Goal: Task Accomplishment & Management: Complete application form

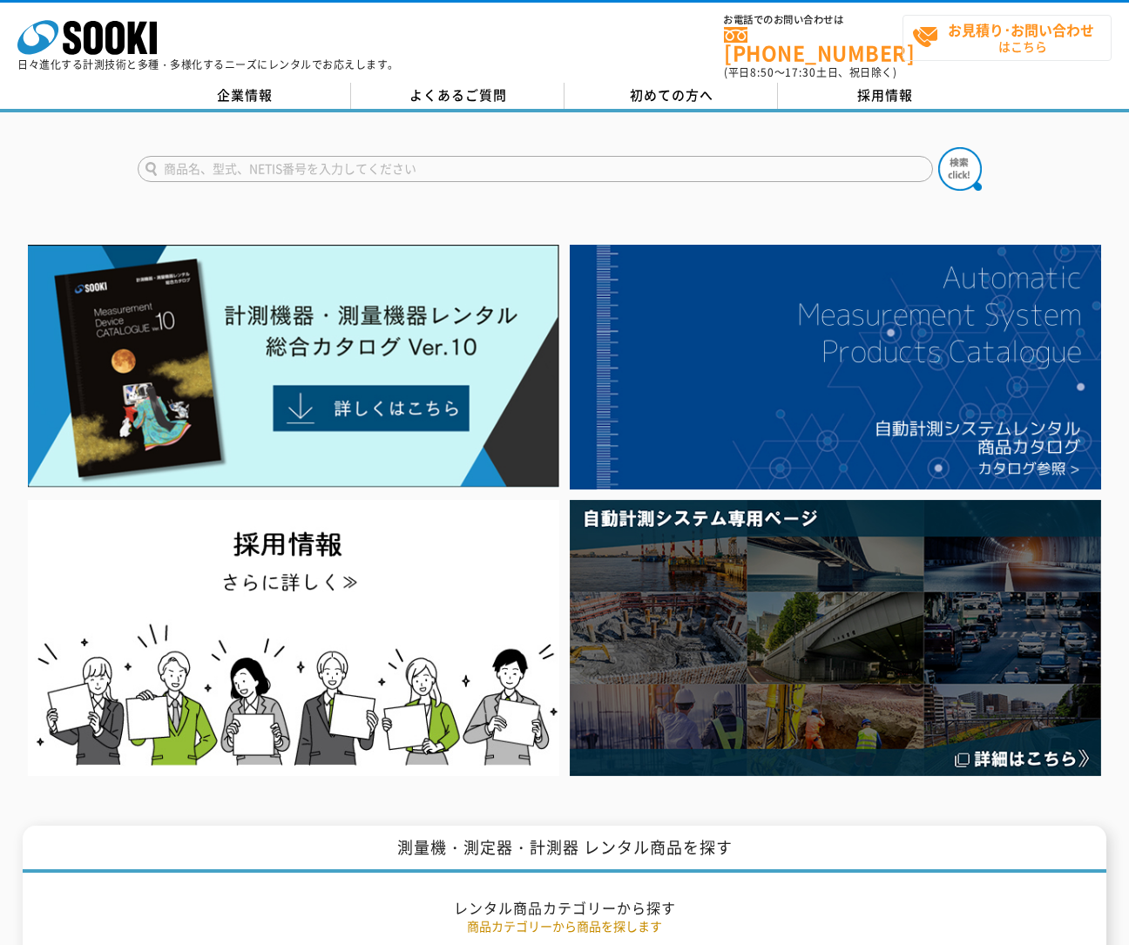
drag, startPoint x: 953, startPoint y: 66, endPoint x: 962, endPoint y: 55, distance: 14.3
click at [956, 64] on div "株式会社 ソーキ spMenu 日々進化する計測技術と多種・多様化するニーズにレンタルでお応えします。 お電話でのお問い合わせは 0120-856-990 (…" at bounding box center [564, 42] width 1129 height 78
click at [976, 41] on span "お見積り･お問い合わせ はこちら" at bounding box center [1011, 38] width 199 height 44
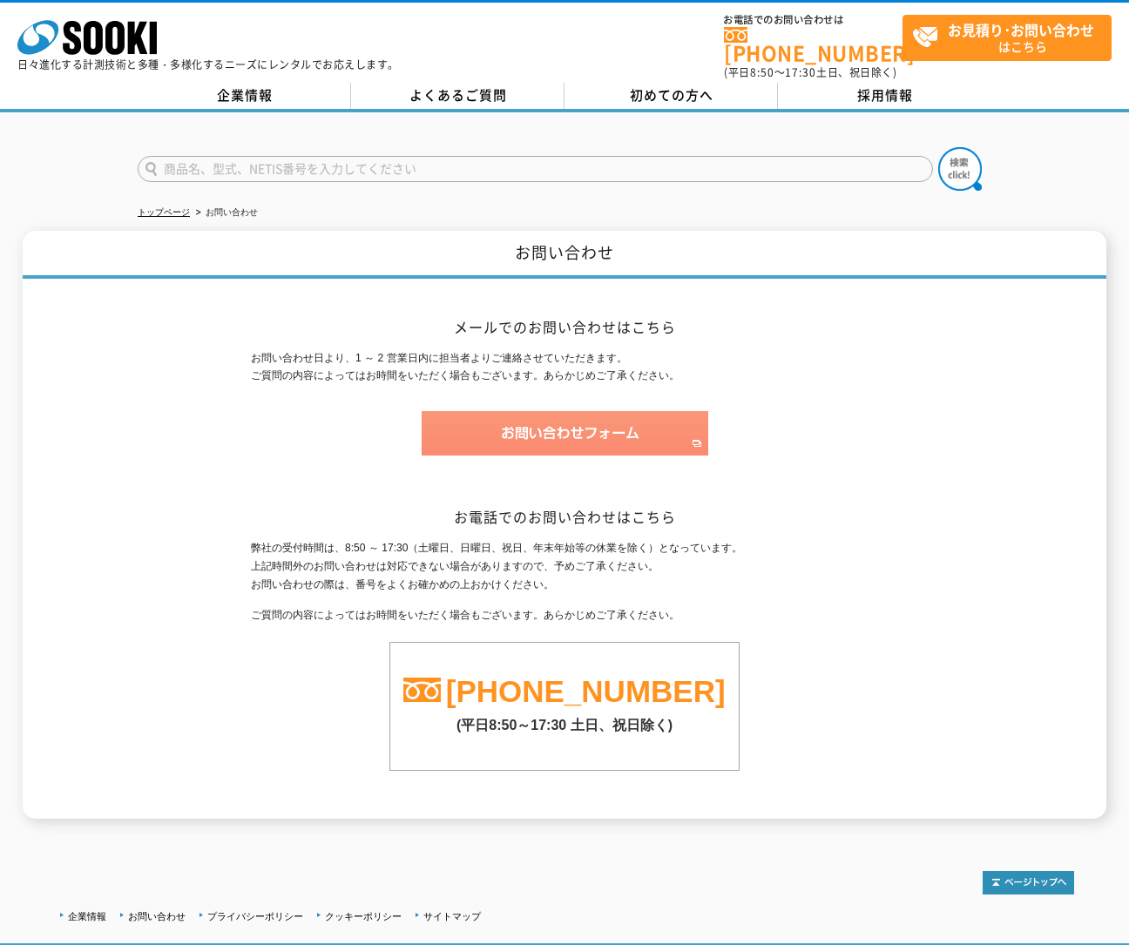
click at [598, 434] on img at bounding box center [564, 433] width 286 height 44
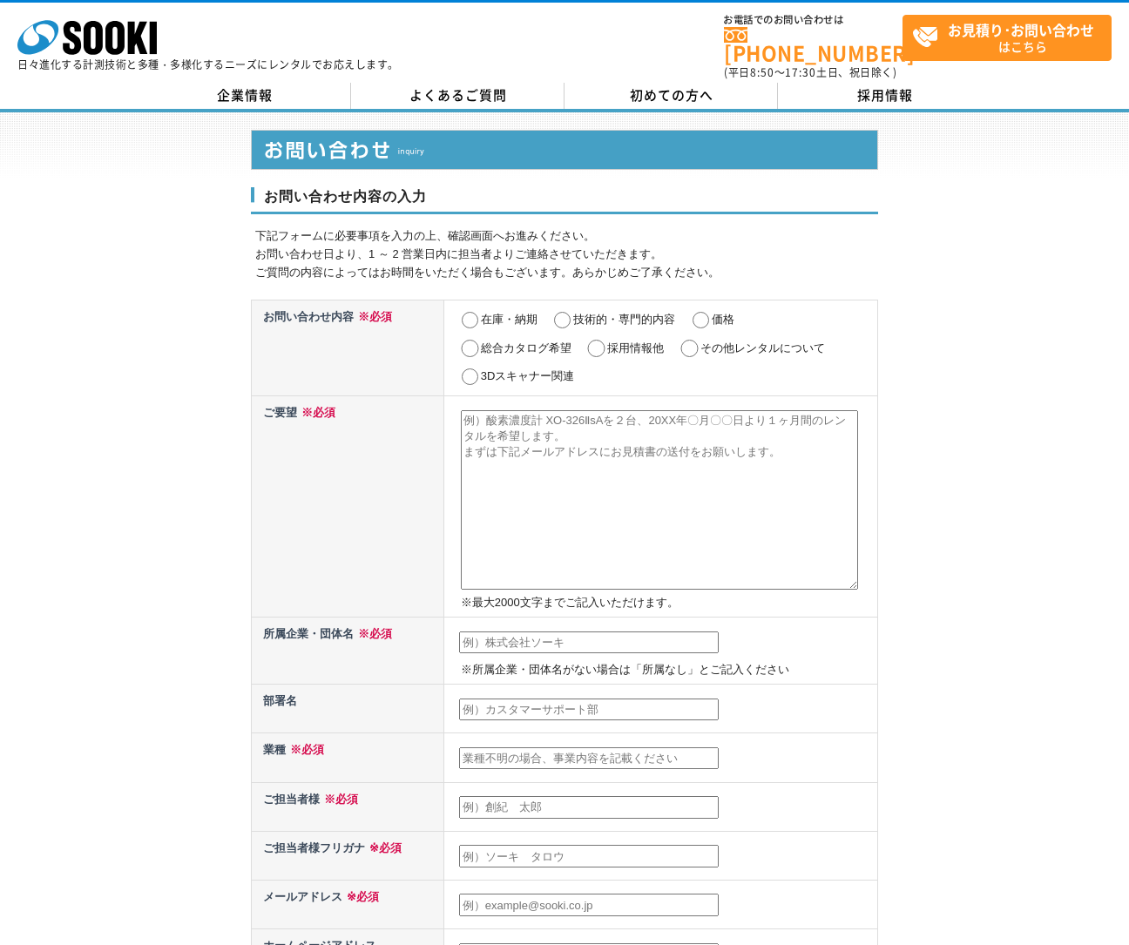
click at [532, 313] on label "在庫・納期" at bounding box center [509, 319] width 57 height 13
click at [481, 312] on input "在庫・納期" at bounding box center [470, 320] width 22 height 17
radio input "true"
click at [520, 341] on label "総合カタログ希望" at bounding box center [526, 347] width 91 height 13
click at [481, 340] on input "総合カタログ希望" at bounding box center [470, 348] width 22 height 17
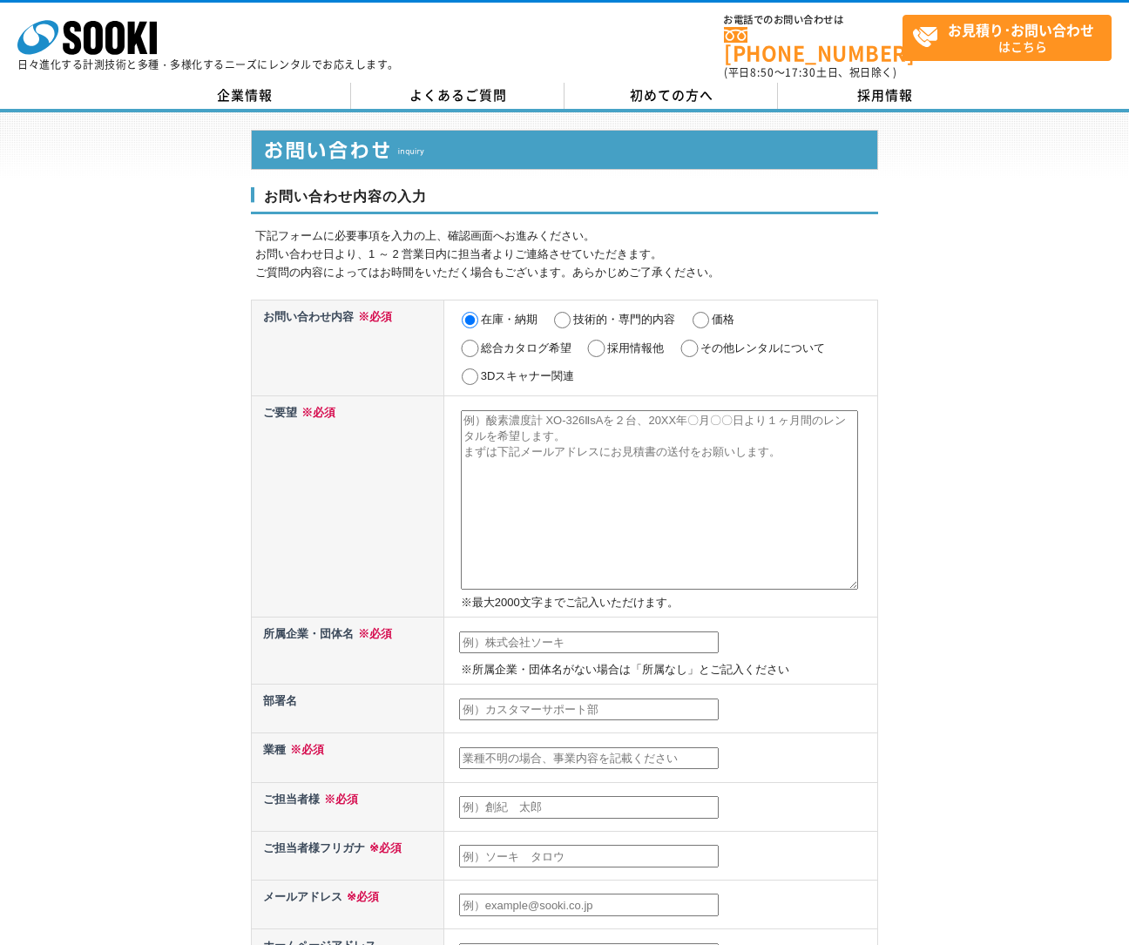
radio input "true"
click at [521, 313] on label "在庫・納期" at bounding box center [509, 319] width 57 height 13
click at [481, 312] on input "在庫・納期" at bounding box center [470, 320] width 22 height 17
radio input "true"
click at [606, 525] on textarea at bounding box center [659, 499] width 397 height 179
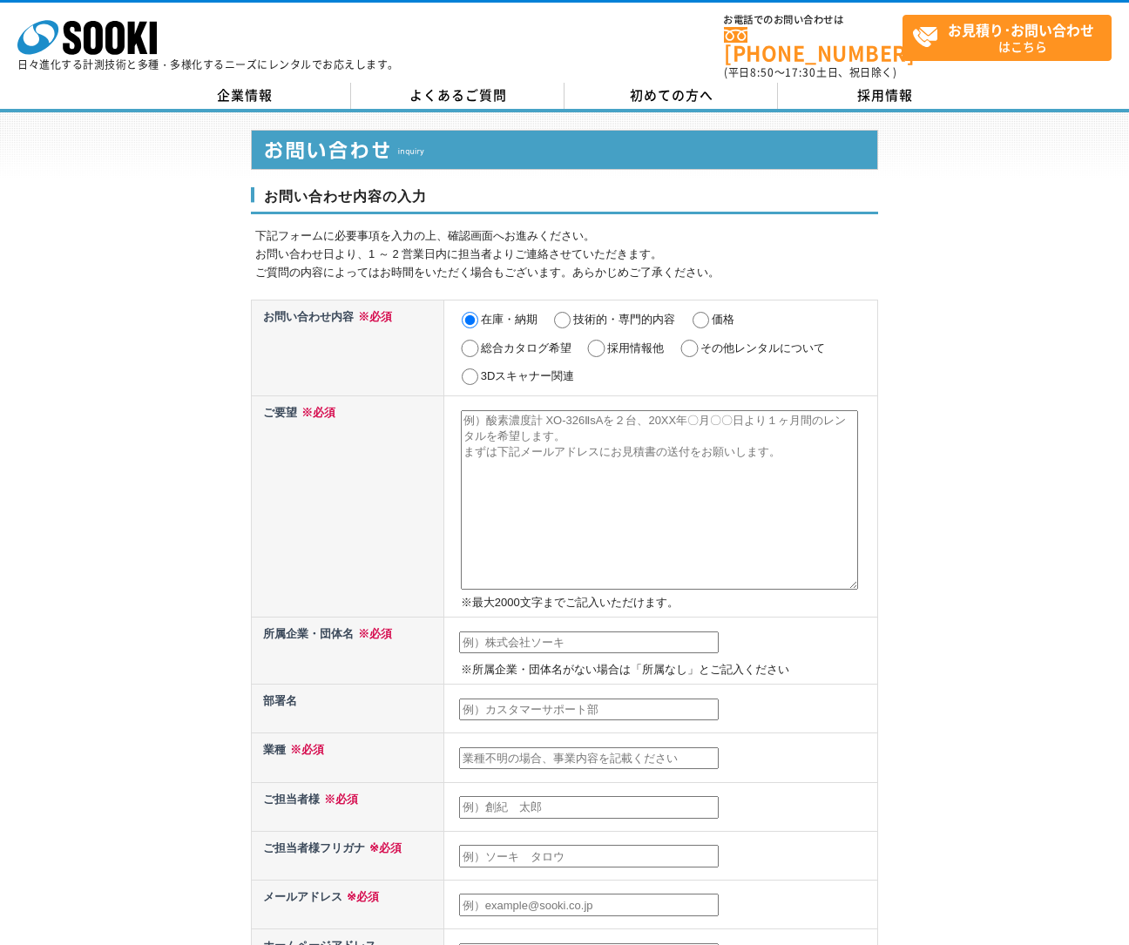
paste textarea "経理責任者様 突然のご連絡失礼いたします。 株式会社invox 取締役の市川と申します。 この度は、請求書の「受取」「発行」および「経費精算」に関する業務を、…"
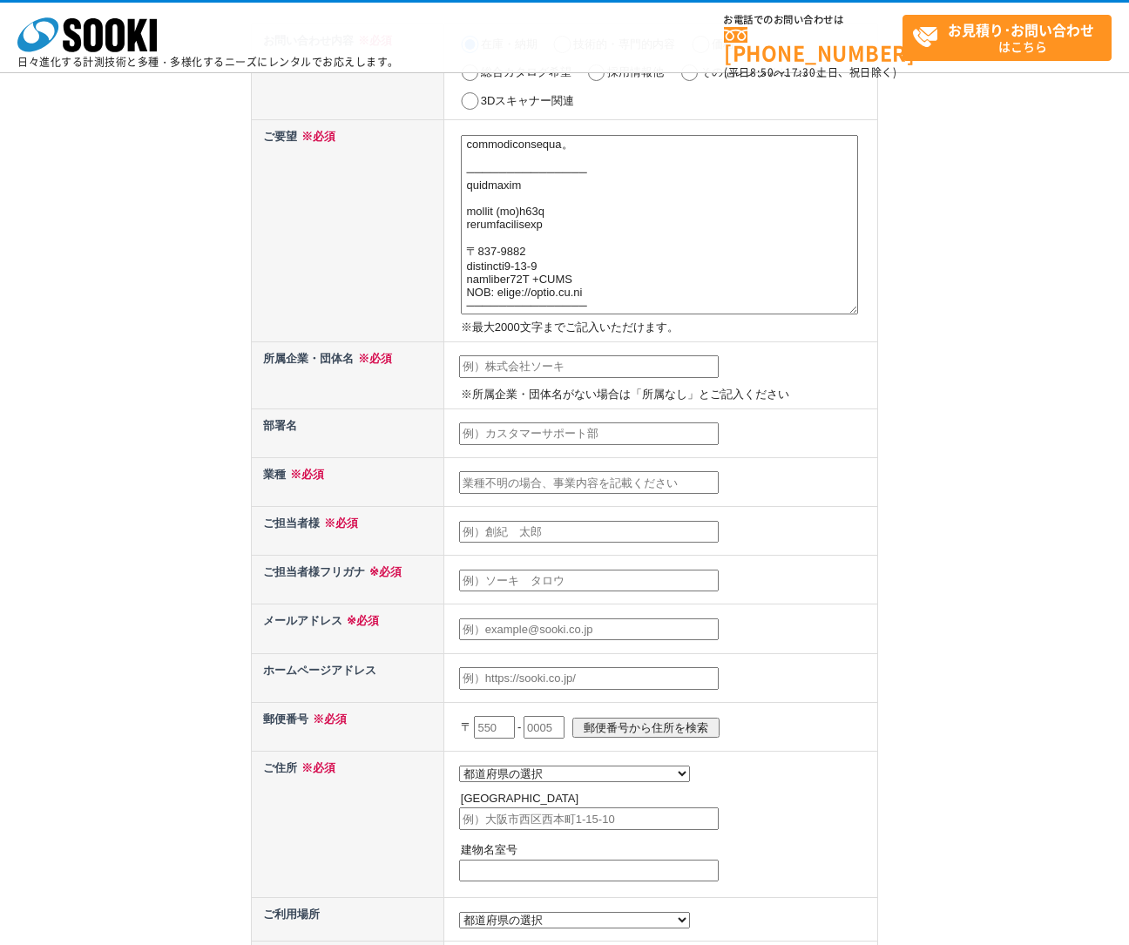
scroll to position [270, 0]
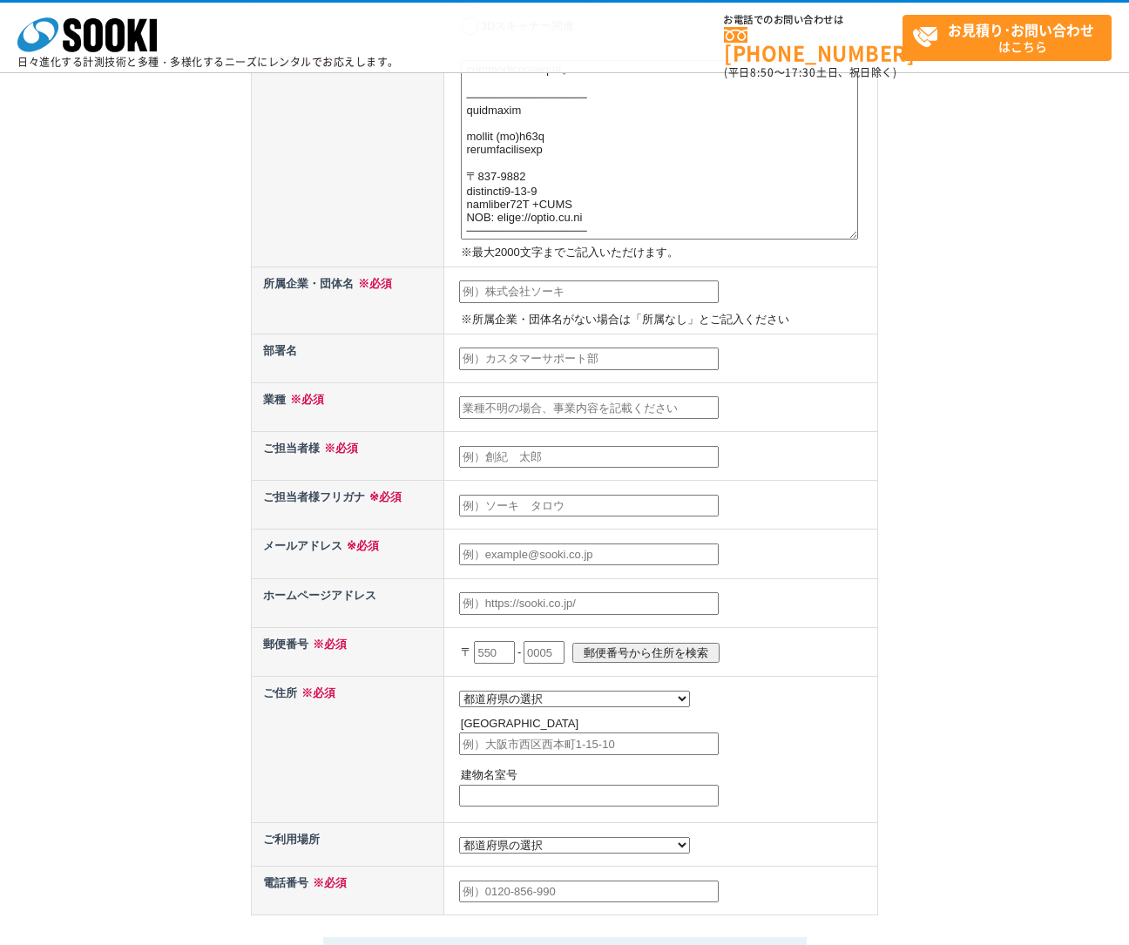
type textarea "経理責任者様 突然のご連絡失礼いたします。 株式会社invox 取締役の市川と申します。 この度は、請求書の「受取」「発行」および「経費精算」に関する業務を、…"
click at [619, 301] on input "text" at bounding box center [588, 291] width 259 height 23
type input "株式会社invox"
type input "市川 太郎"
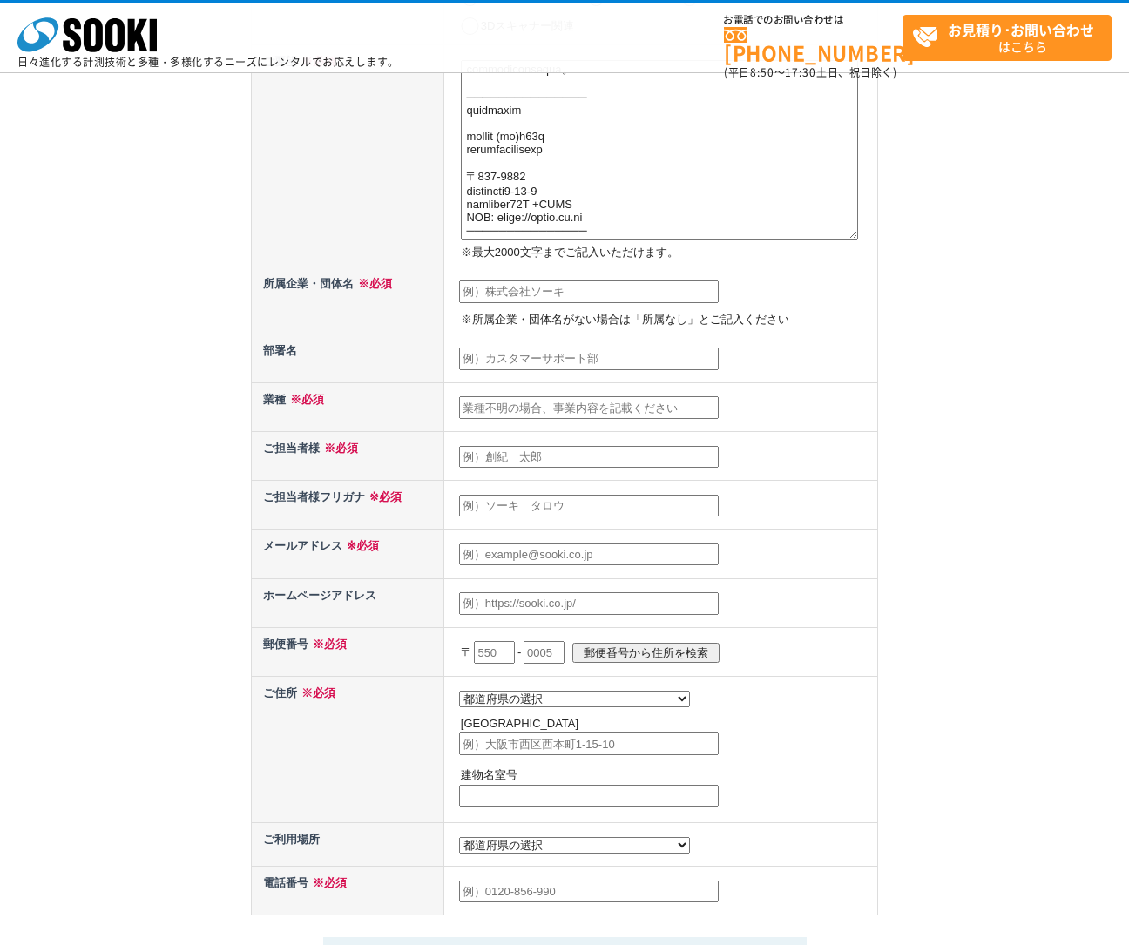
type input "sales@invox.jp"
type input "160"
select select "13"
type input "新宿区西新宿1-25-1 新宿センタービル49F"
drag, startPoint x: 488, startPoint y: 421, endPoint x: 498, endPoint y: 414, distance: 11.8
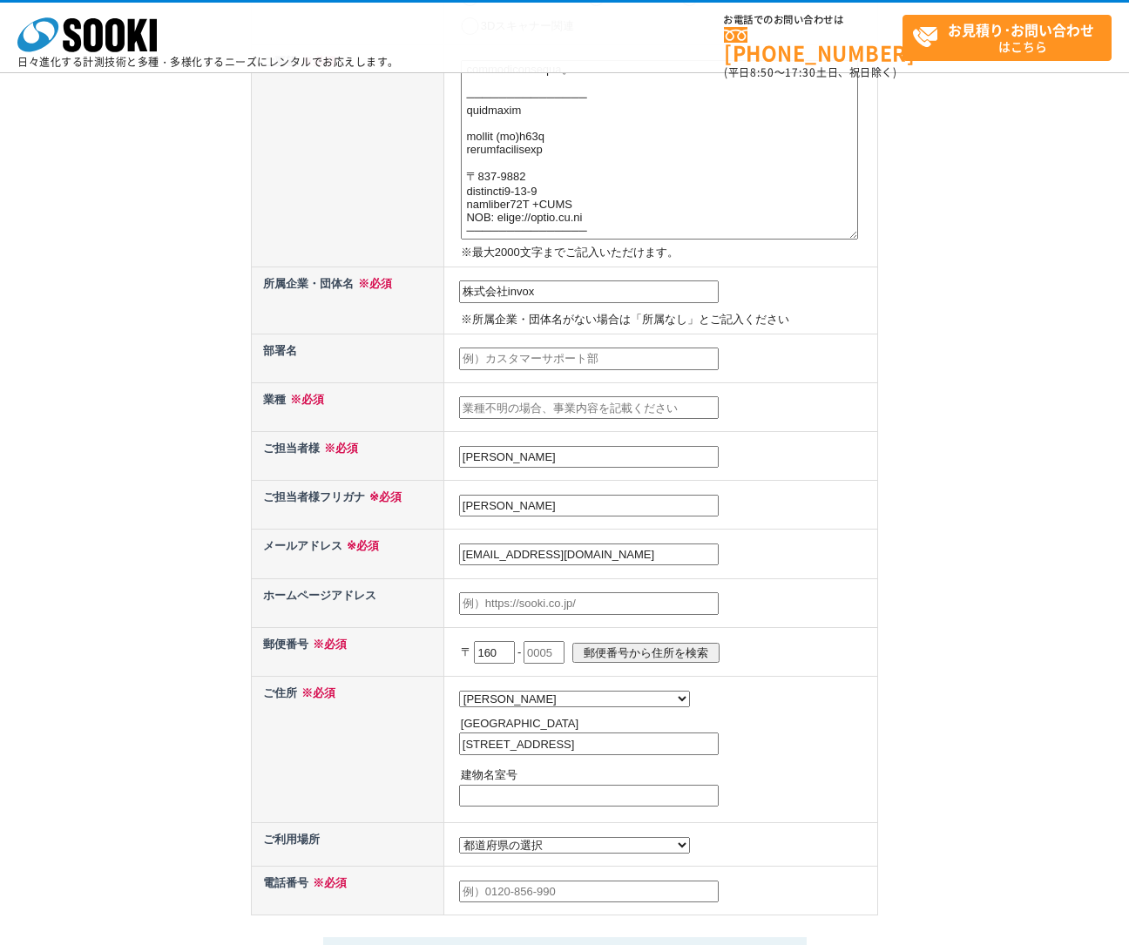
click at [494, 415] on td at bounding box center [660, 406] width 434 height 49
click at [536, 407] on input "text" at bounding box center [588, 407] width 259 height 23
type input "IT"
drag, startPoint x: 510, startPoint y: 506, endPoint x: 541, endPoint y: 526, distance: 36.5
click at [510, 507] on input "市川 太郎" at bounding box center [588, 506] width 259 height 23
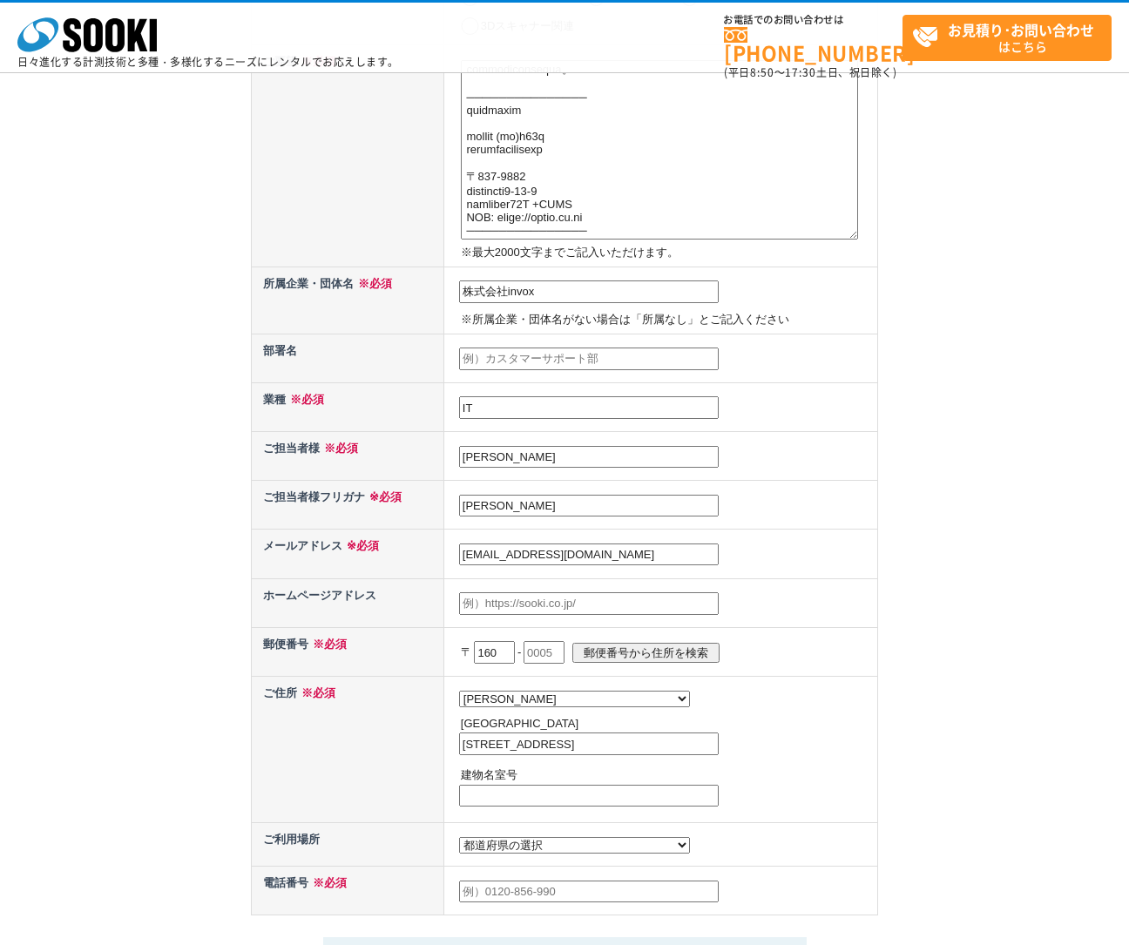
type input "いちかわ　たろう"
drag, startPoint x: 744, startPoint y: 529, endPoint x: 717, endPoint y: 535, distance: 27.5
click at [744, 529] on td "sales@invox.jp" at bounding box center [660, 553] width 434 height 49
click at [520, 654] on tbody "お問い合わせ内容 ※必須 在庫・納期 技術的・専門的内容 価格 総合カタログ希望 採用情報他 その他レンタルについて 3Dスキャナー関連 ご要望 ※必須 ※最…" at bounding box center [565, 432] width 626 height 966
click at [550, 652] on input "text" at bounding box center [543, 652] width 41 height 23
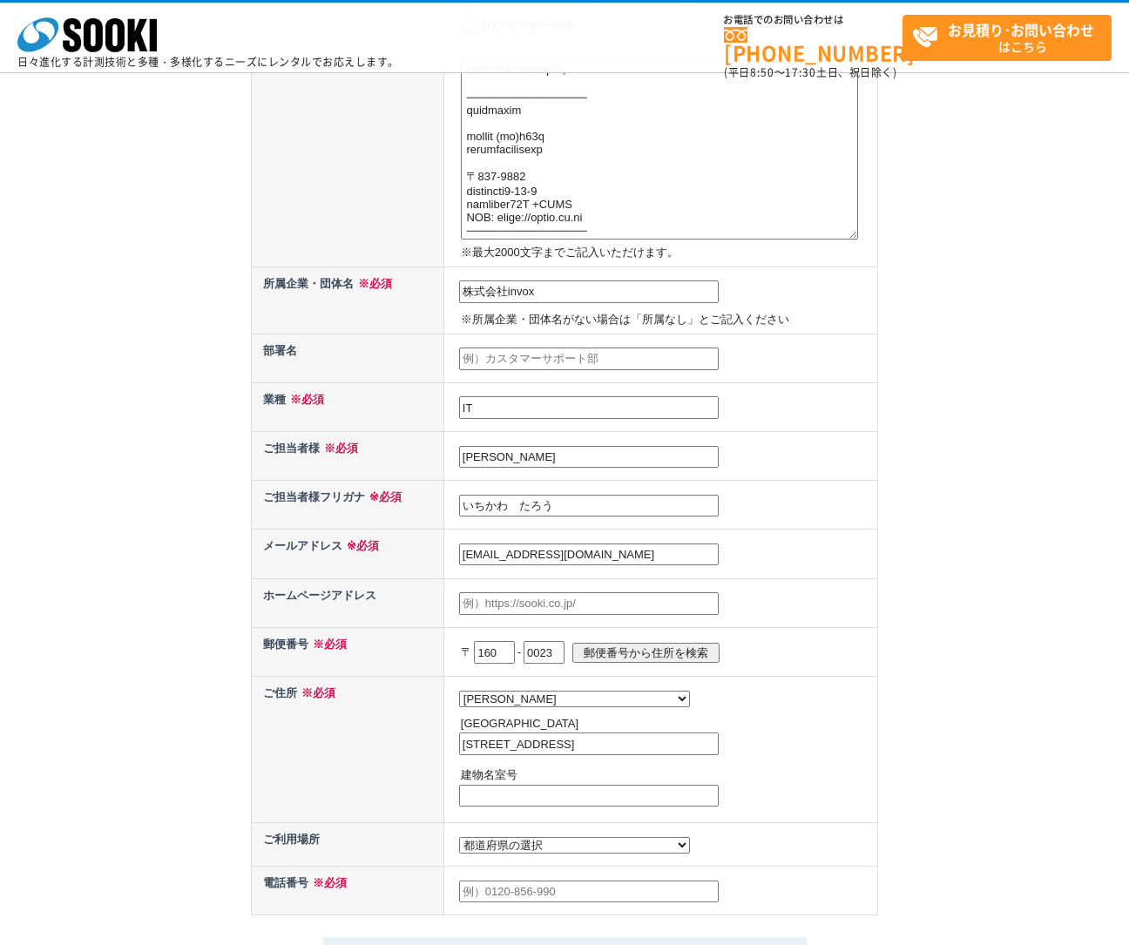
type input "0023"
click at [922, 553] on div "お問い合わせ内容の入力 下記フォームに必要事項を入力の上、確認画面へお進みください。 お問い合わせ日より、1 ～ 2 営業日内に担当者よりご連絡させていただき…" at bounding box center [564, 433] width 1129 height 1344
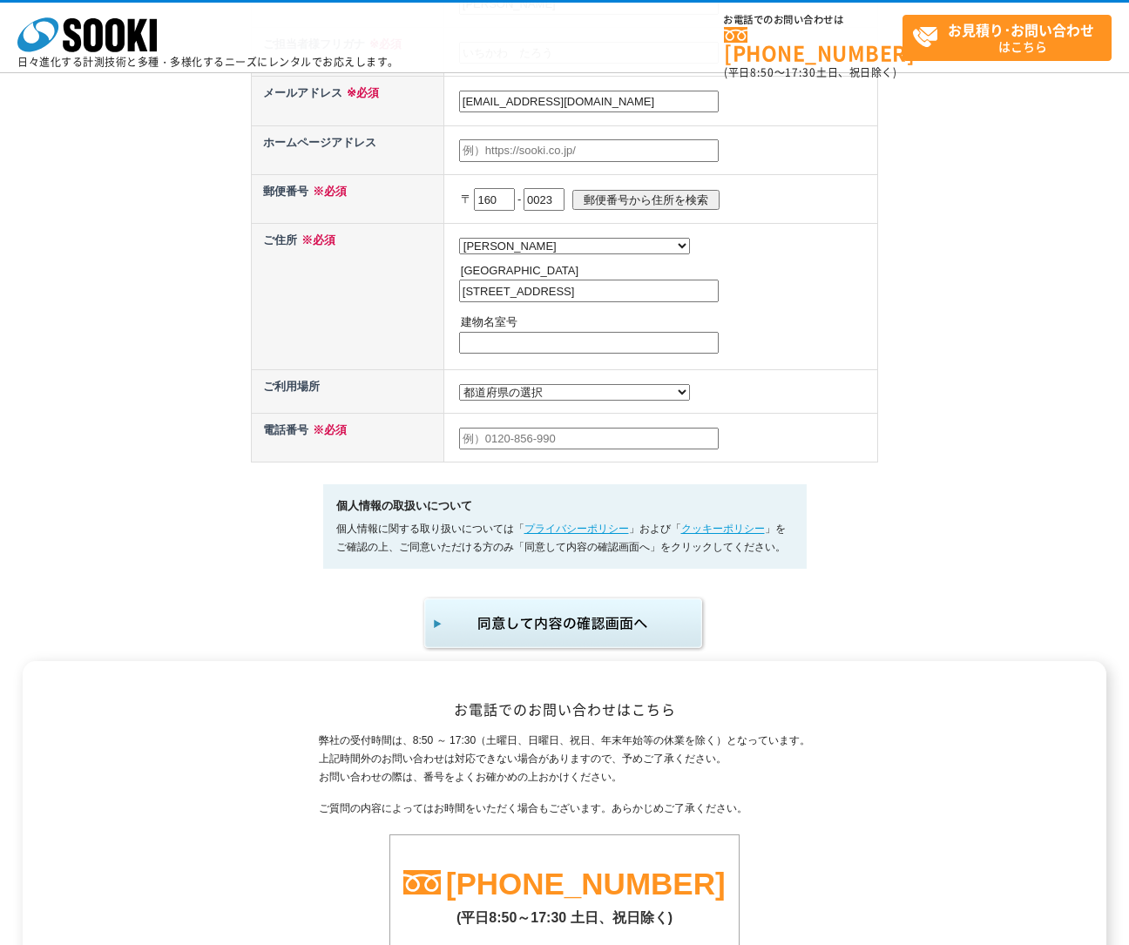
scroll to position [944, 0]
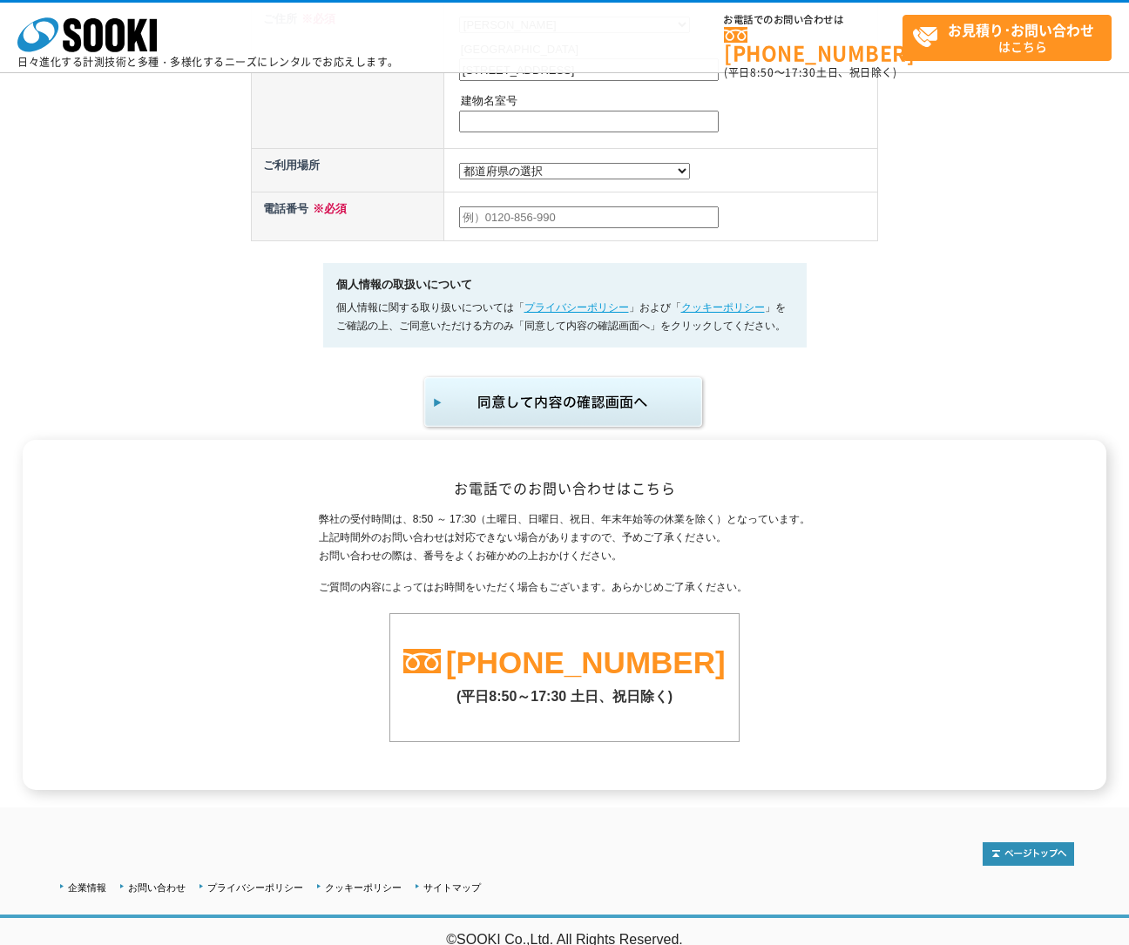
click at [515, 218] on input "text" at bounding box center [588, 217] width 259 height 23
type input "05017425790"
select select "13"
drag, startPoint x: 888, startPoint y: 385, endPoint x: 625, endPoint y: 596, distance: 337.5
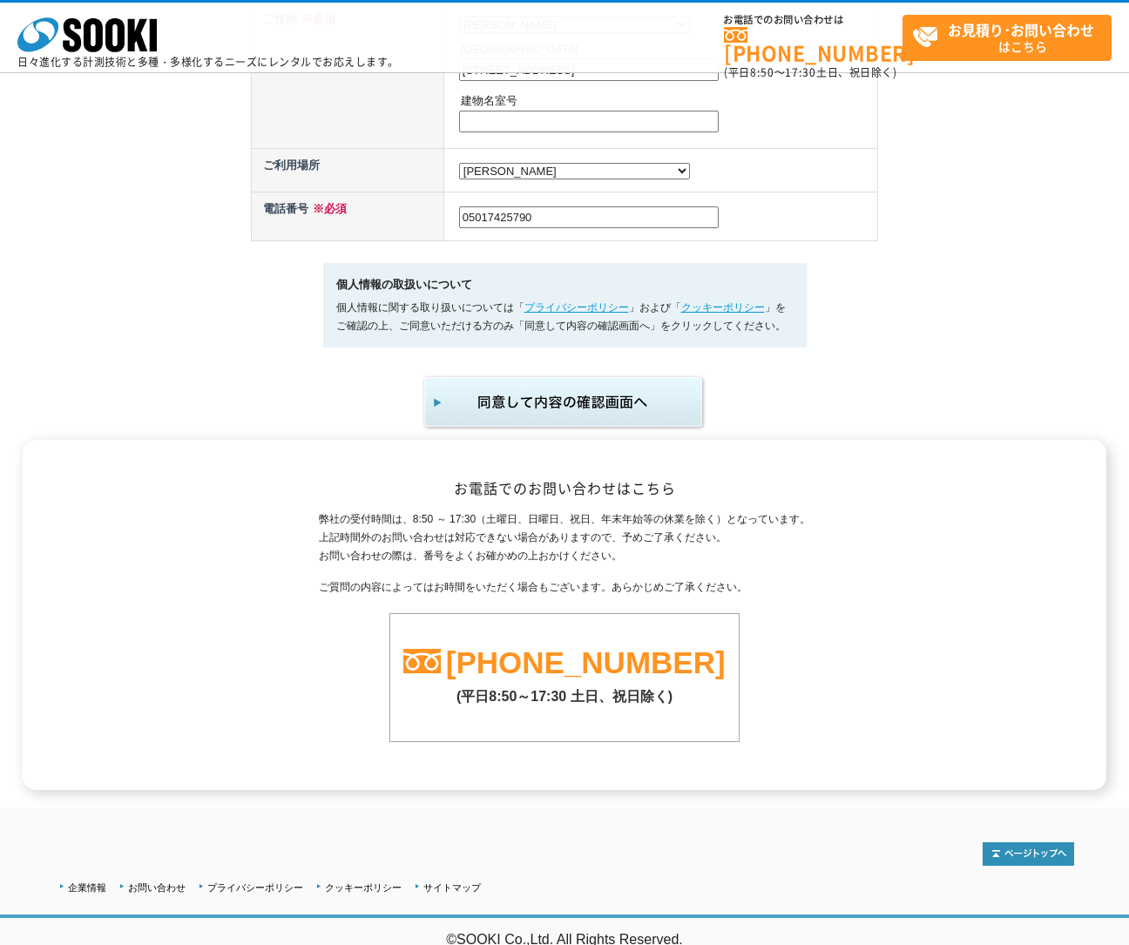
click at [560, 398] on img "submit" at bounding box center [564, 402] width 286 height 57
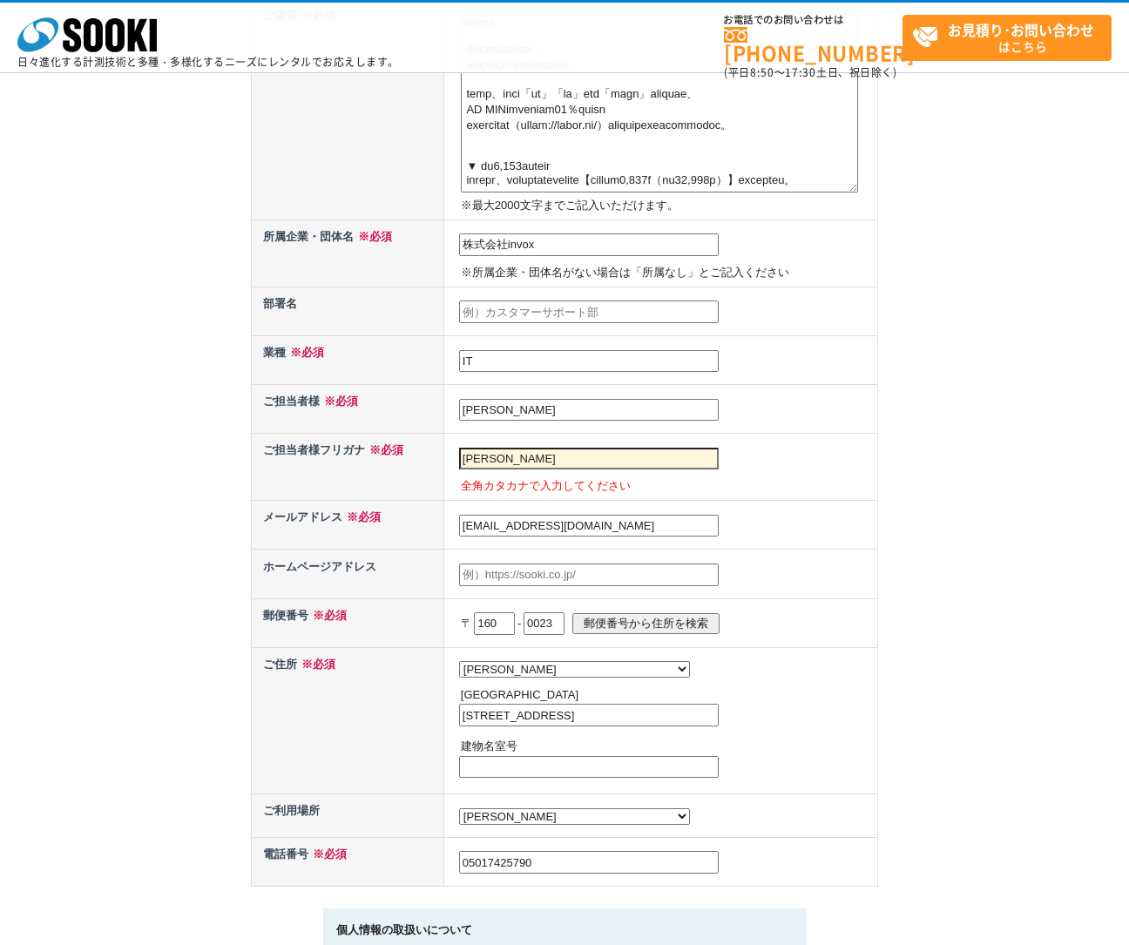
scroll to position [439, 0]
paste input "チカワタロウ"
drag, startPoint x: 466, startPoint y: 448, endPoint x: 841, endPoint y: 446, distance: 375.3
click at [428, 445] on tr "ご担当者様フリガナ ※必須 イチカワタロウ 全角カタカナで入力してください" at bounding box center [565, 466] width 626 height 67
type input "イチカワタロウ"
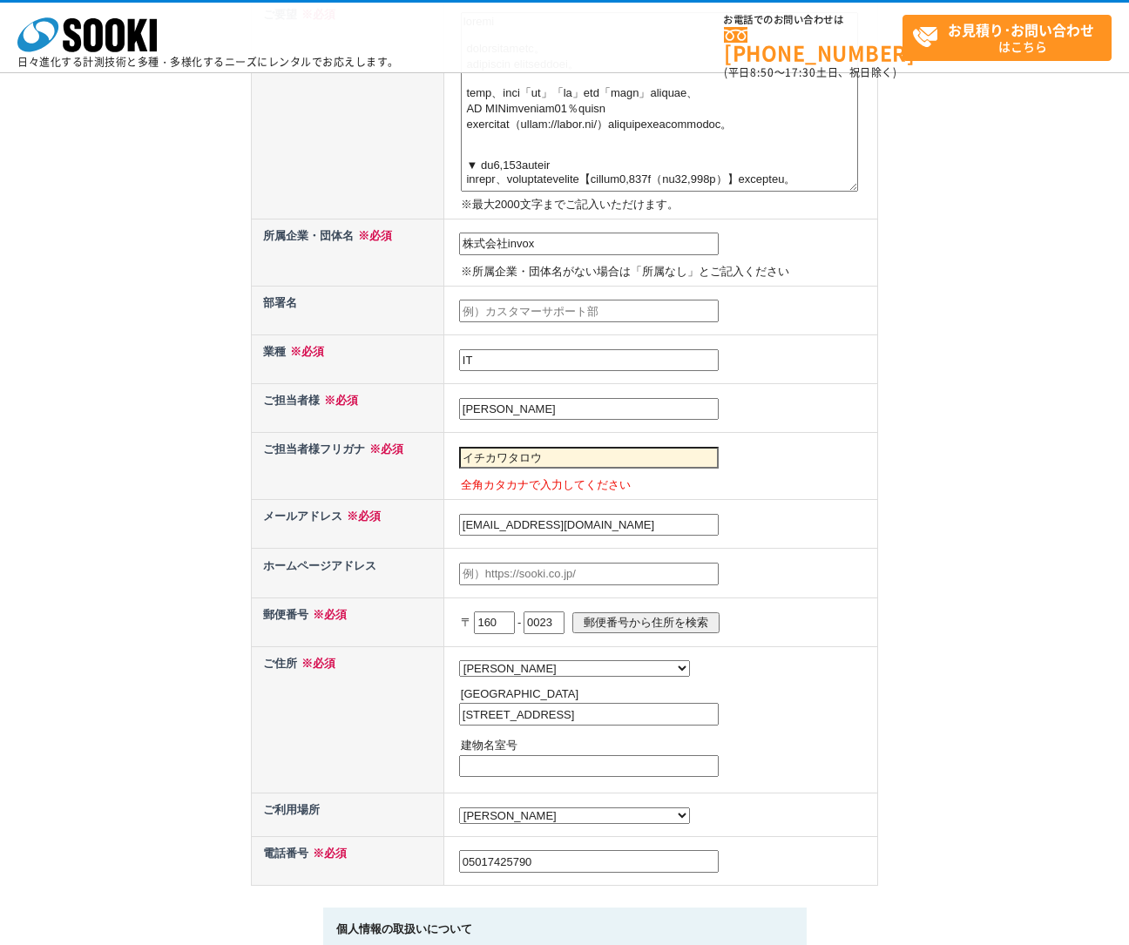
drag, startPoint x: 841, startPoint y: 446, endPoint x: 808, endPoint y: 414, distance: 46.2
click at [839, 441] on td "イチカワタロウ 全角カタカナで入力してください" at bounding box center [660, 466] width 434 height 67
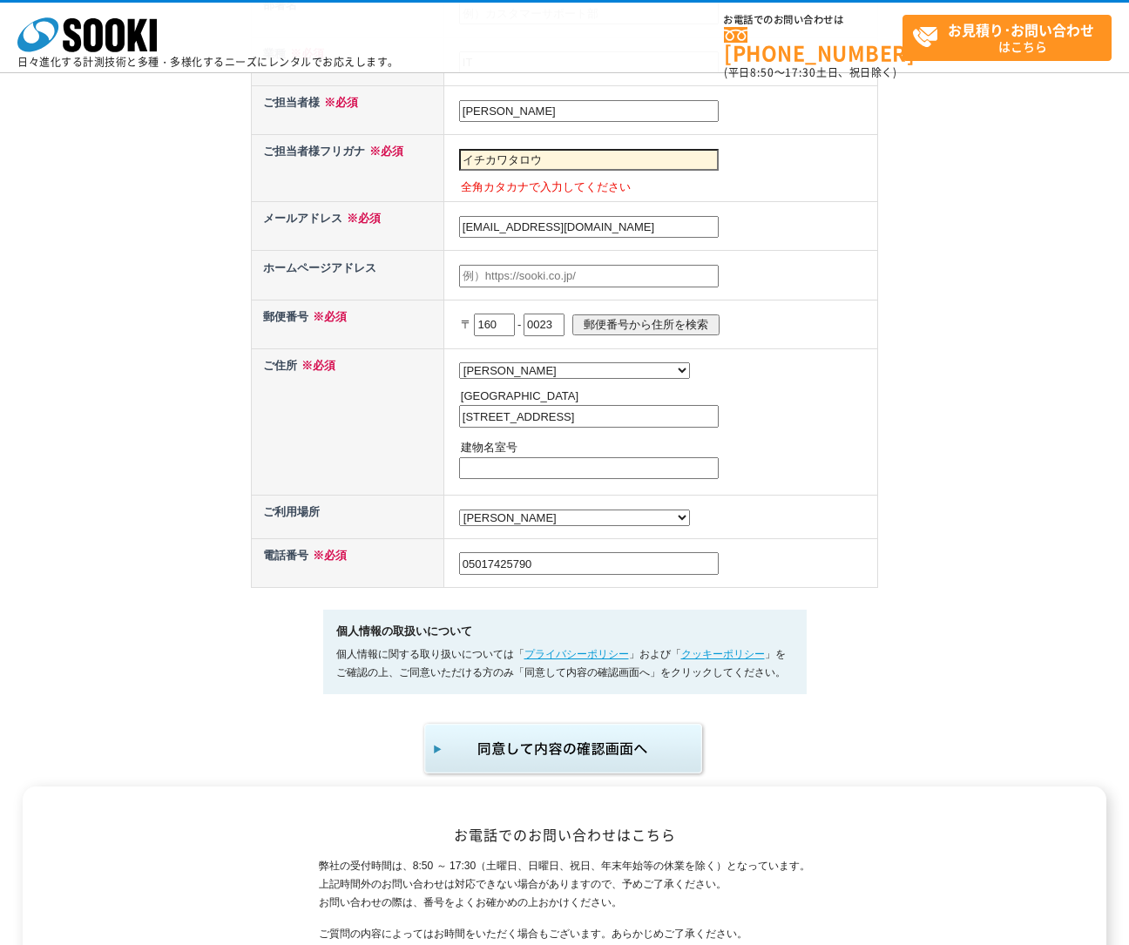
scroll to position [798, 0]
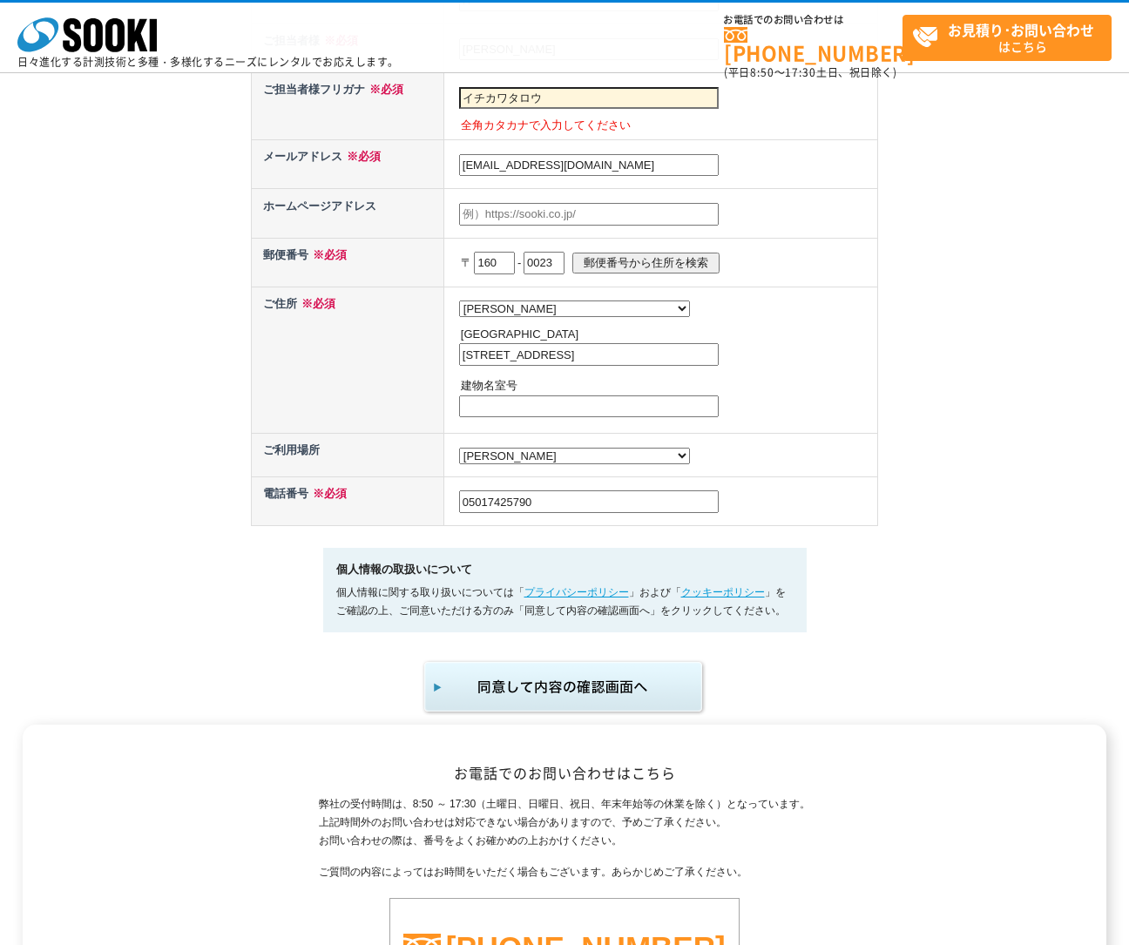
click at [785, 522] on table "お問い合わせ内容 ※必須 在庫・納期 技術的・専門的内容 価格 総合カタログ希望 採用情報他 その他レンタルについて 3Dスキャナー関連 ご要望 ※必須 ※最…" at bounding box center [564, 33] width 627 height 985
click at [597, 684] on img "submit" at bounding box center [564, 686] width 286 height 57
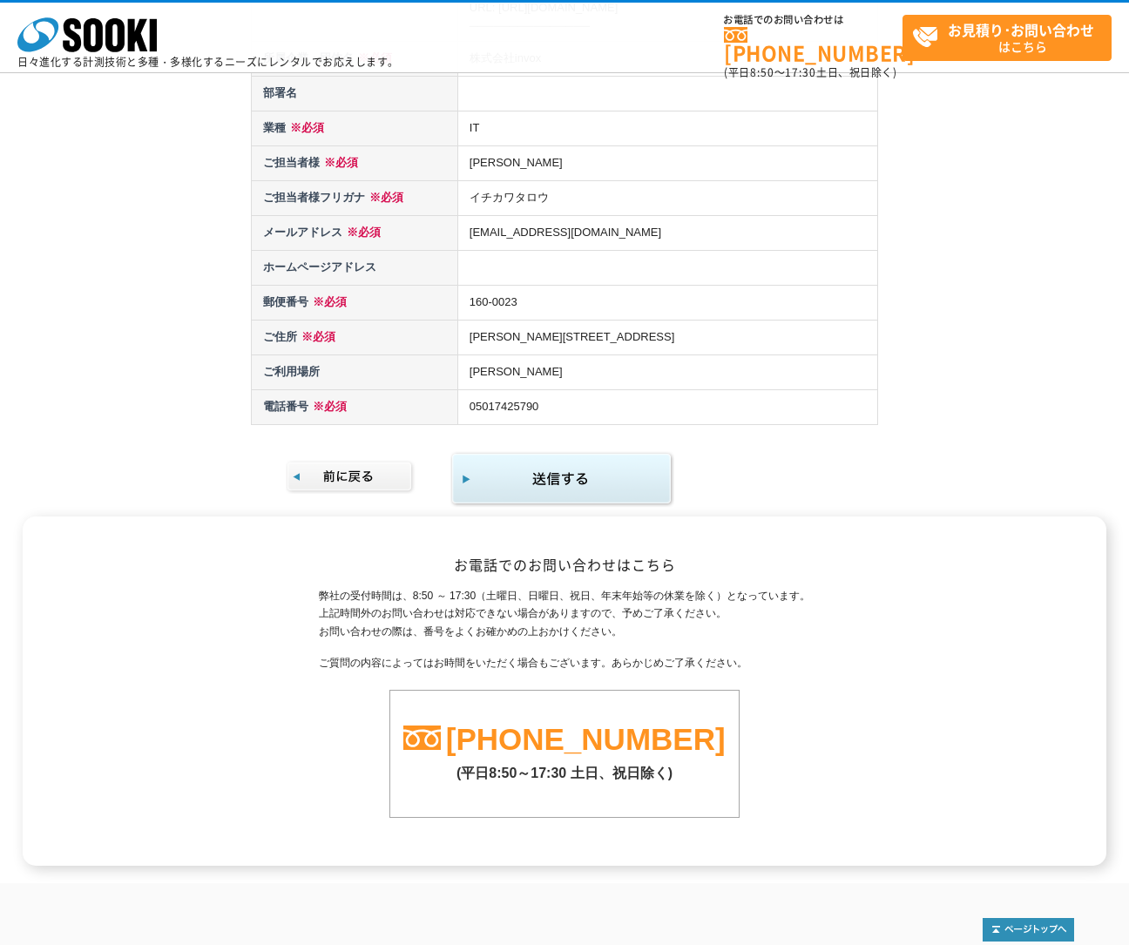
scroll to position [1499, 0]
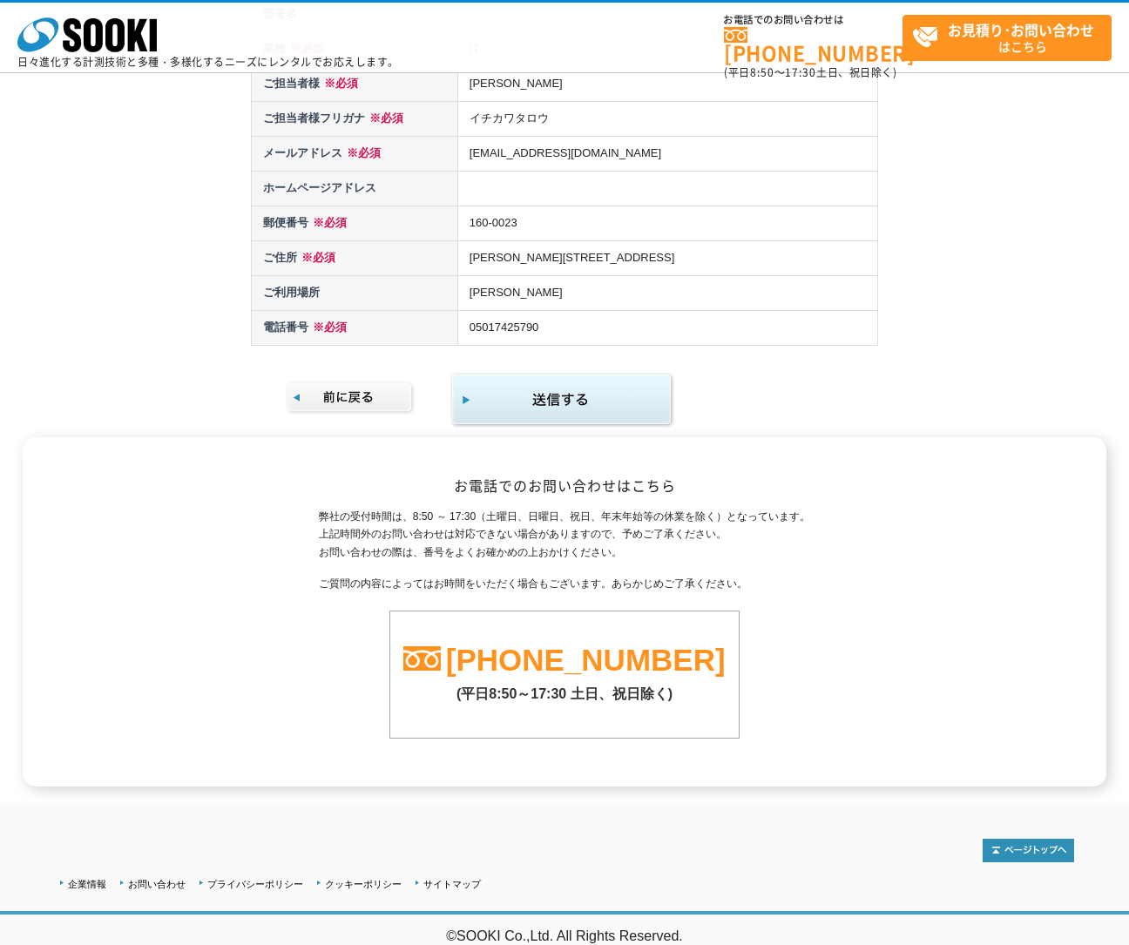
click at [605, 401] on img "submit" at bounding box center [562, 400] width 224 height 57
